Goal: Navigation & Orientation: Find specific page/section

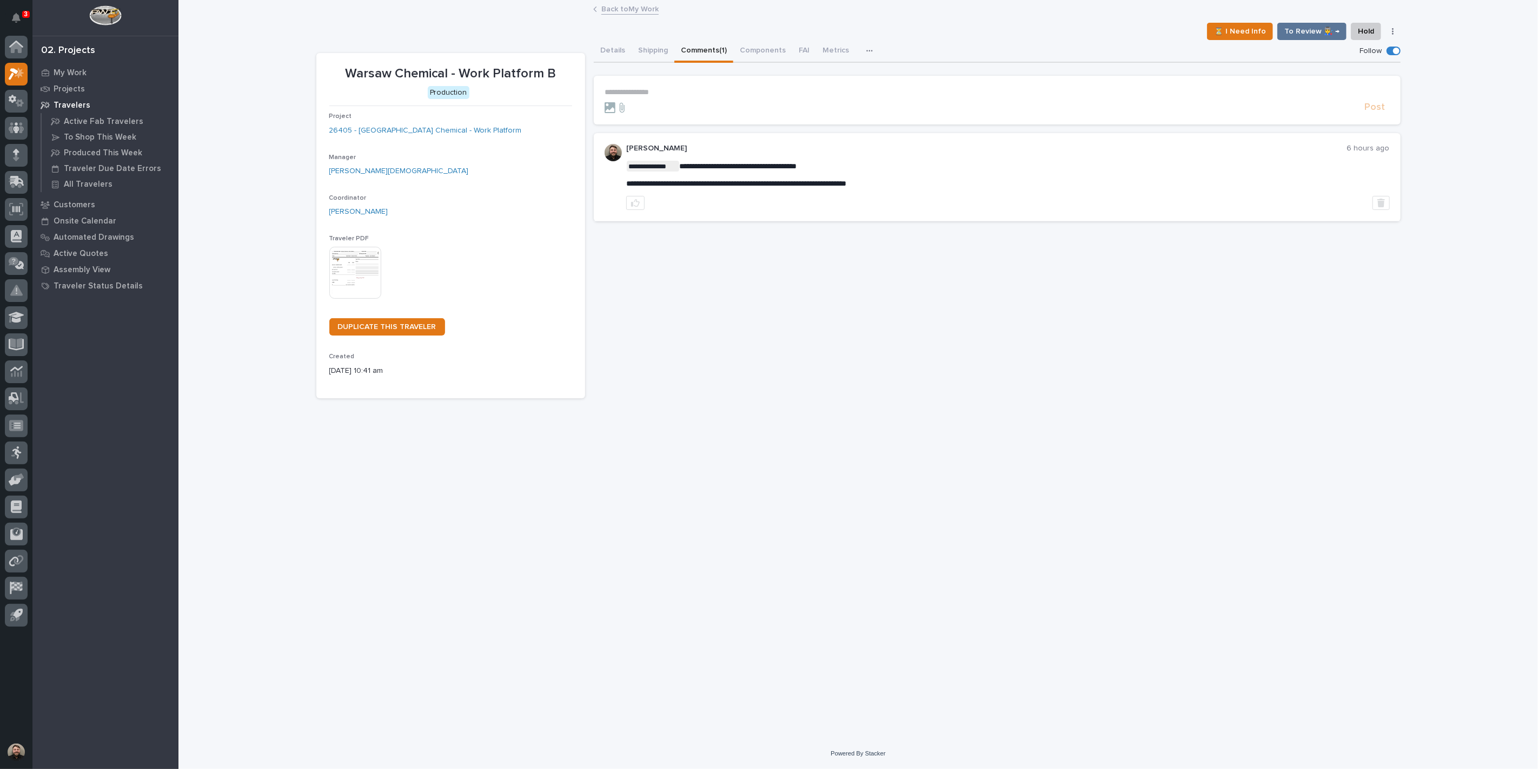
click at [18, 9] on button "Notifications" at bounding box center [16, 17] width 23 height 23
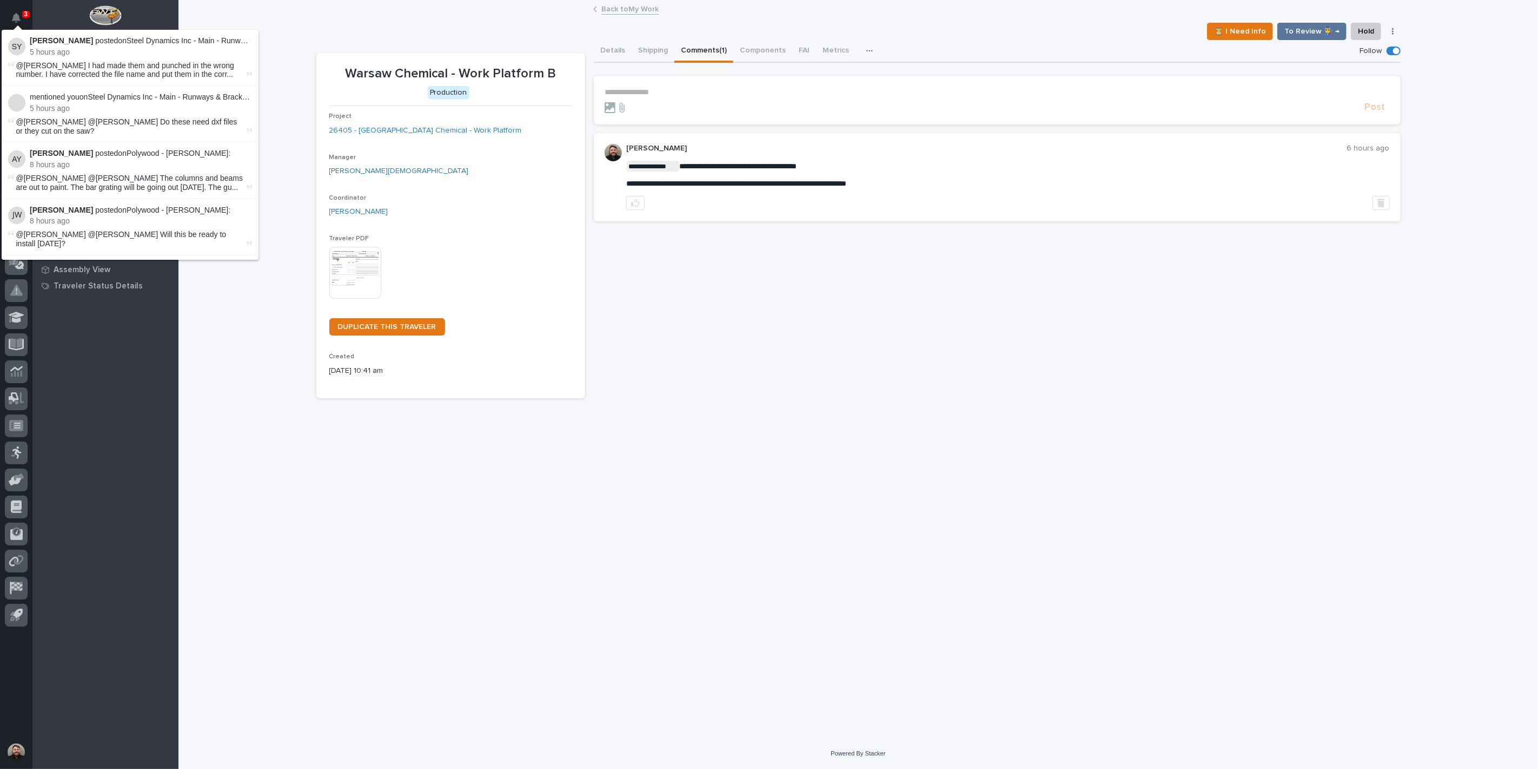
click at [354, 16] on div "Back to My Work" at bounding box center [858, 9] width 1360 height 15
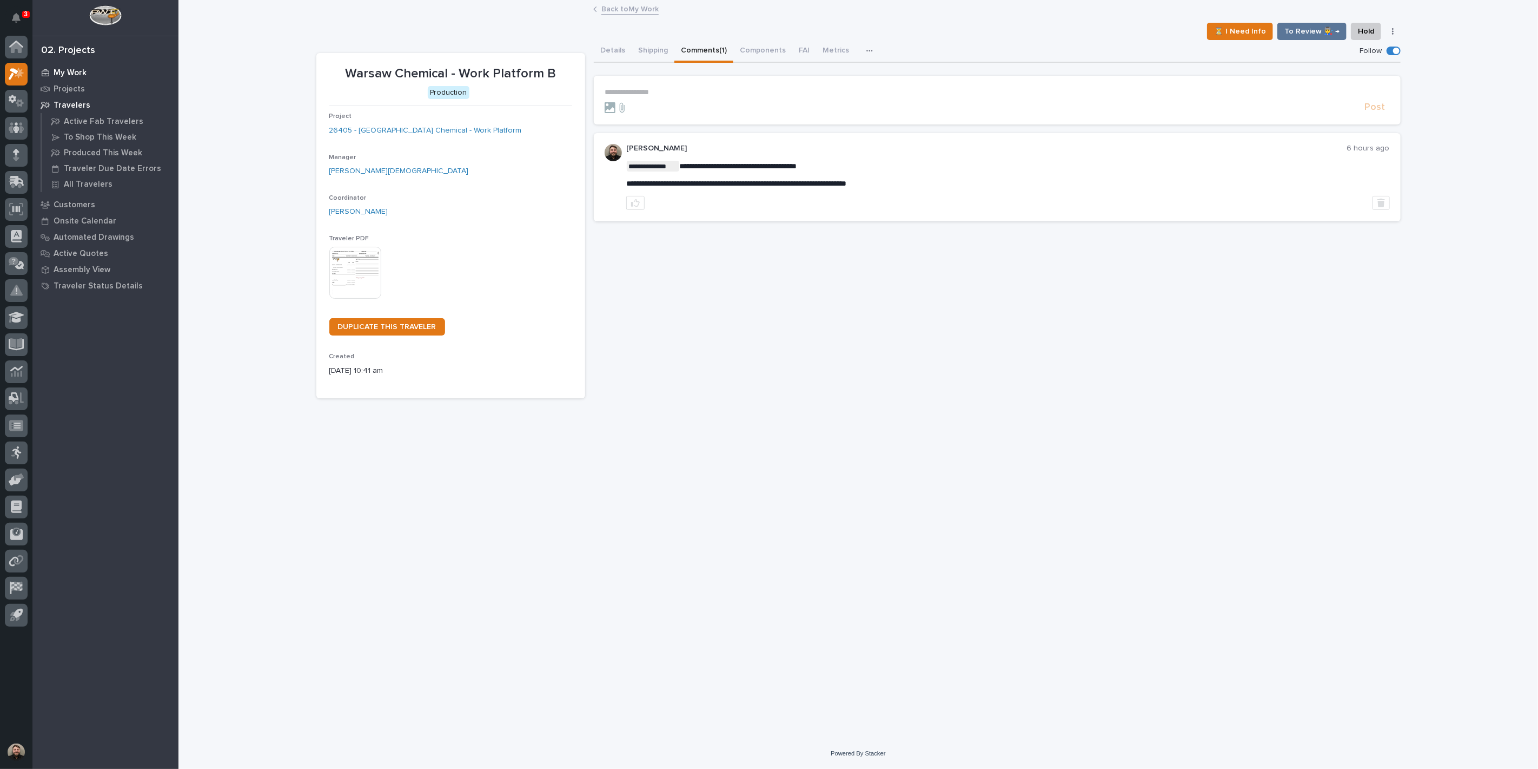
click at [78, 68] on p "My Work" at bounding box center [70, 73] width 33 height 10
